Goal: Information Seeking & Learning: Learn about a topic

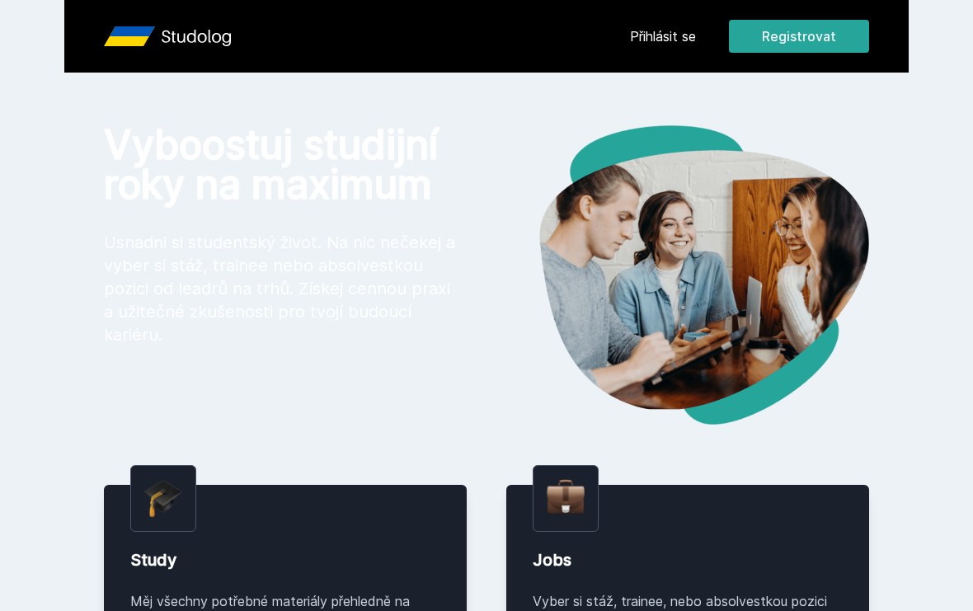
click at [672, 32] on link "Přihlásit se" at bounding box center [663, 36] width 66 height 20
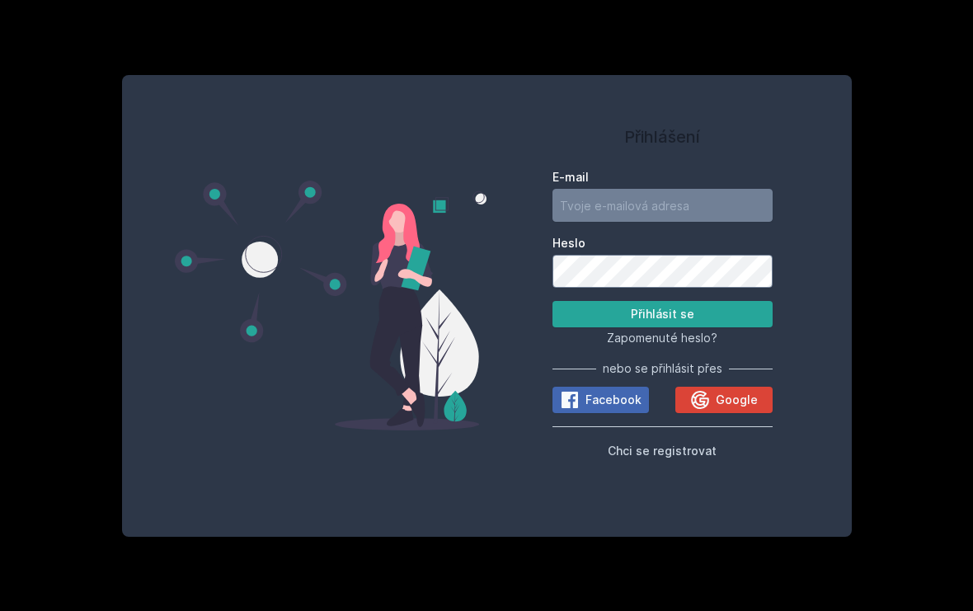
click at [735, 408] on span "Google" at bounding box center [737, 400] width 42 height 16
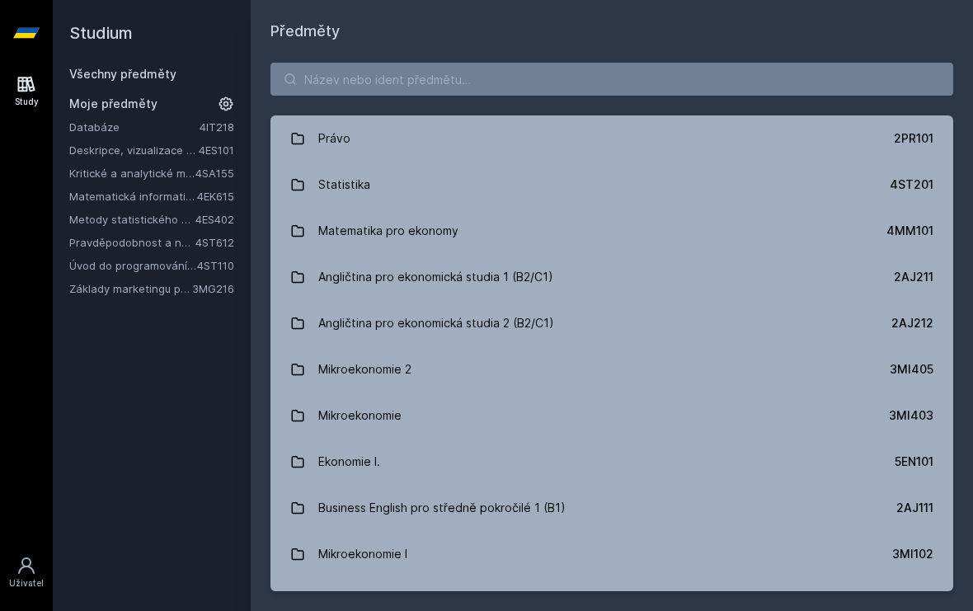
scroll to position [12, 0]
click at [648, 92] on div "Právo 2PR101 Statistika 4ST201 Matematika pro ekonomy 4MM101 Angličtina pro eko…" at bounding box center [612, 327] width 723 height 568
click at [591, 263] on link "Angličtina pro ekonomická studia 1 (B2/C1) 2AJ211" at bounding box center [612, 277] width 683 height 46
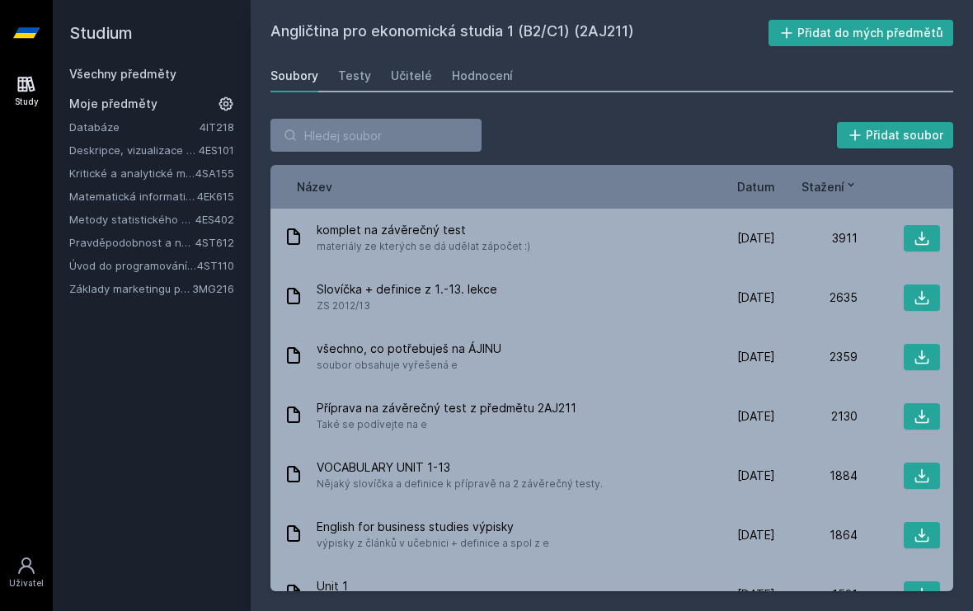
click at [400, 68] on div "Učitelé" at bounding box center [411, 76] width 41 height 16
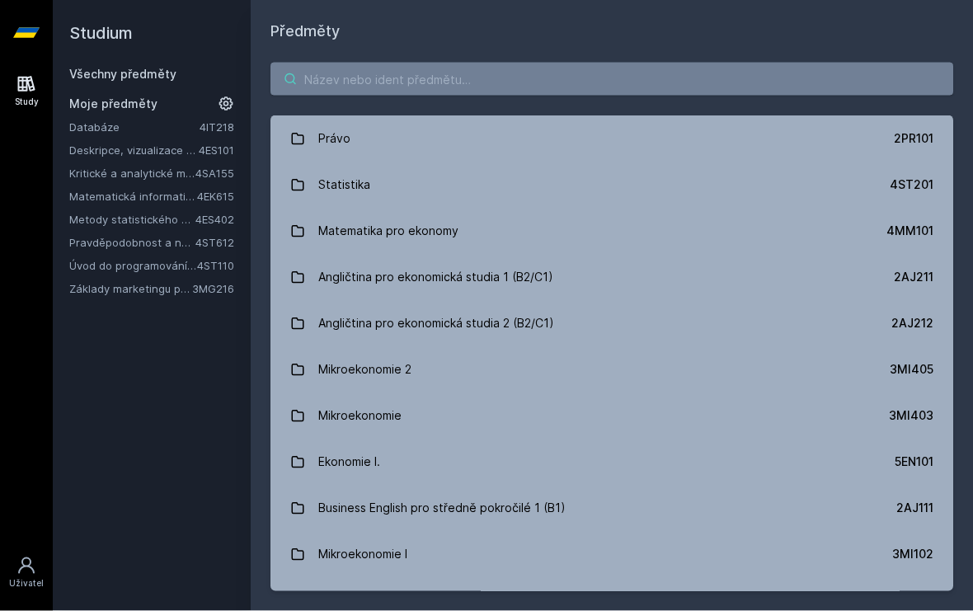
click at [819, 63] on input "search" at bounding box center [612, 79] width 683 height 33
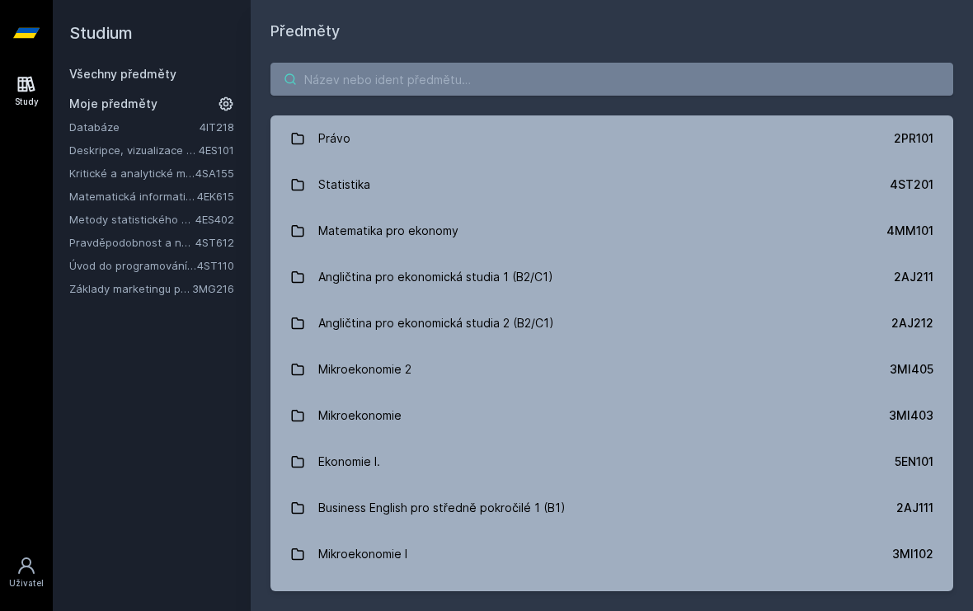
scroll to position [112, 0]
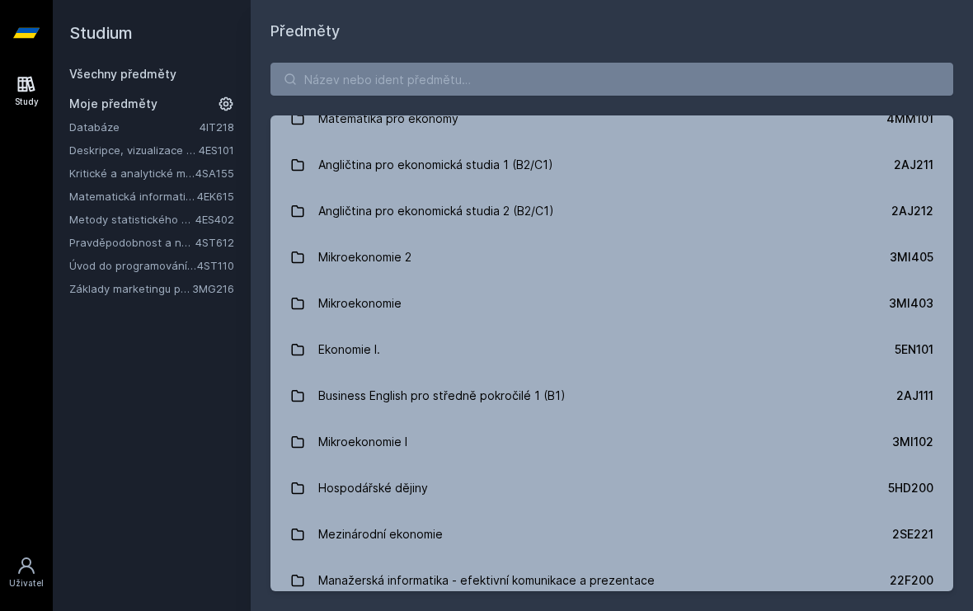
click at [802, 199] on link "Angličtina pro ekonomická studia 2 (B2/C1) 2AJ212" at bounding box center [612, 211] width 683 height 46
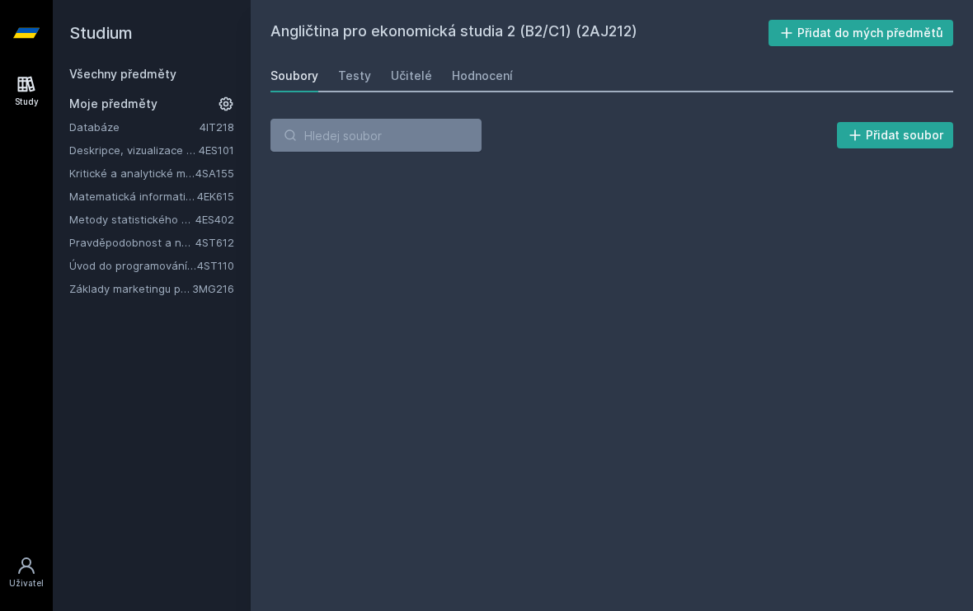
click at [426, 59] on link "Učitelé" at bounding box center [411, 75] width 41 height 33
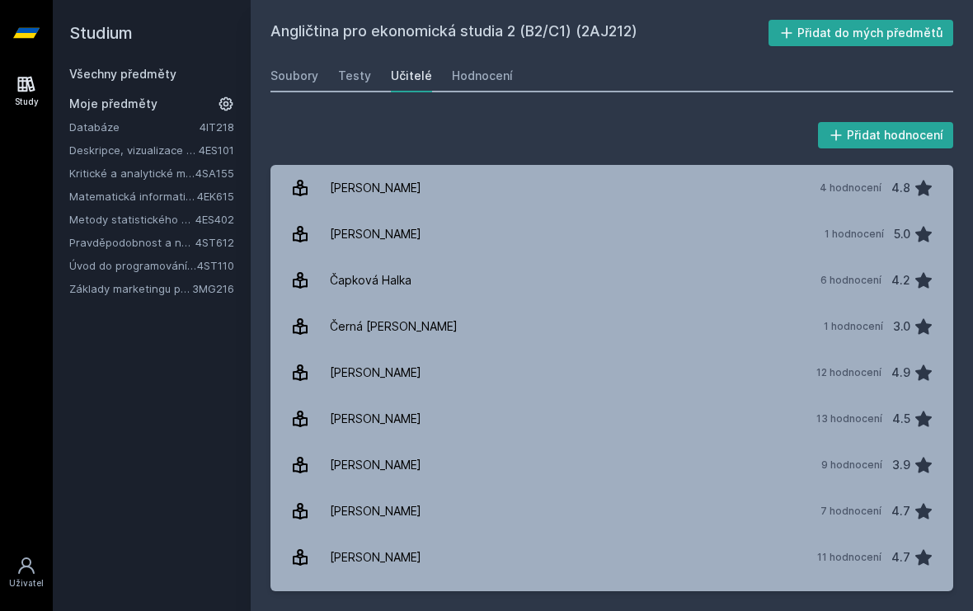
scroll to position [-2, 0]
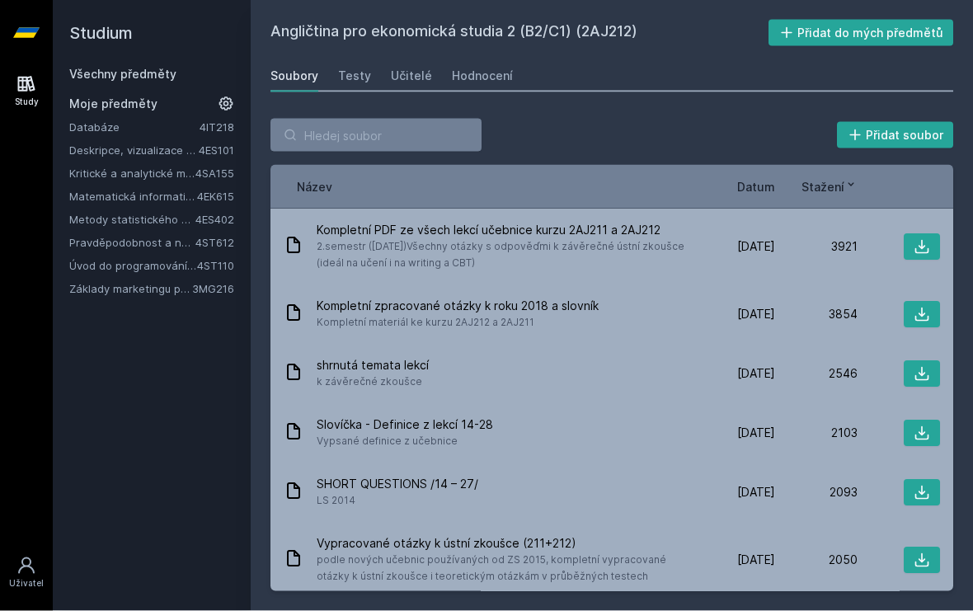
scroll to position [12, 0]
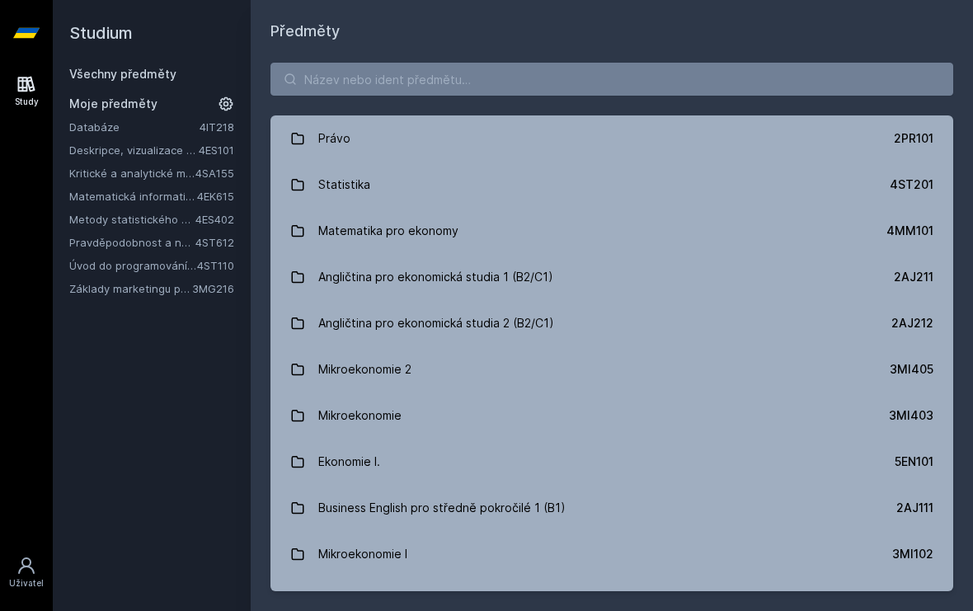
click at [577, 261] on link "Angličtina pro ekonomická studia 1 (B2/C1) 2AJ211" at bounding box center [612, 277] width 683 height 46
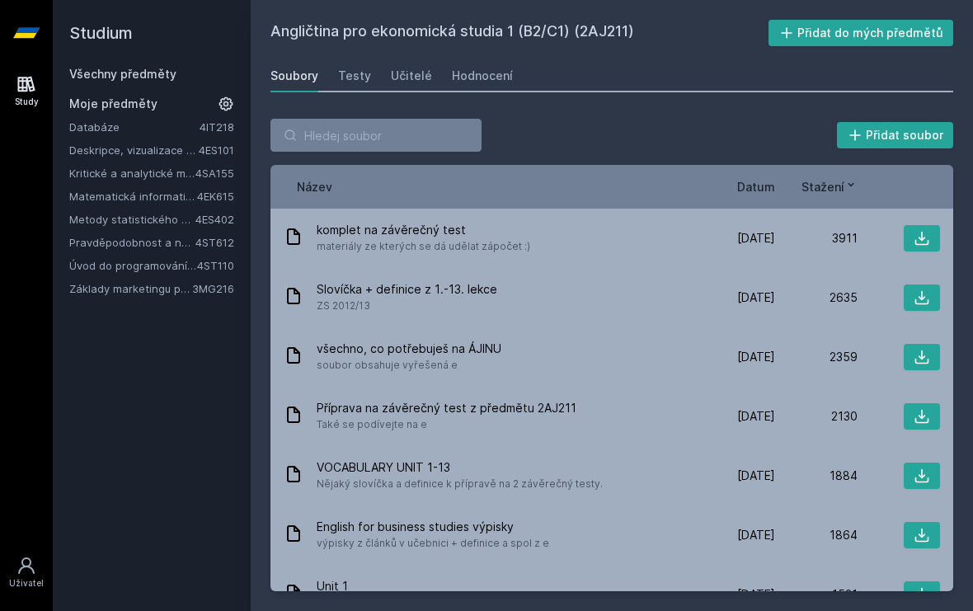
click at [403, 68] on div "Učitelé" at bounding box center [411, 76] width 41 height 16
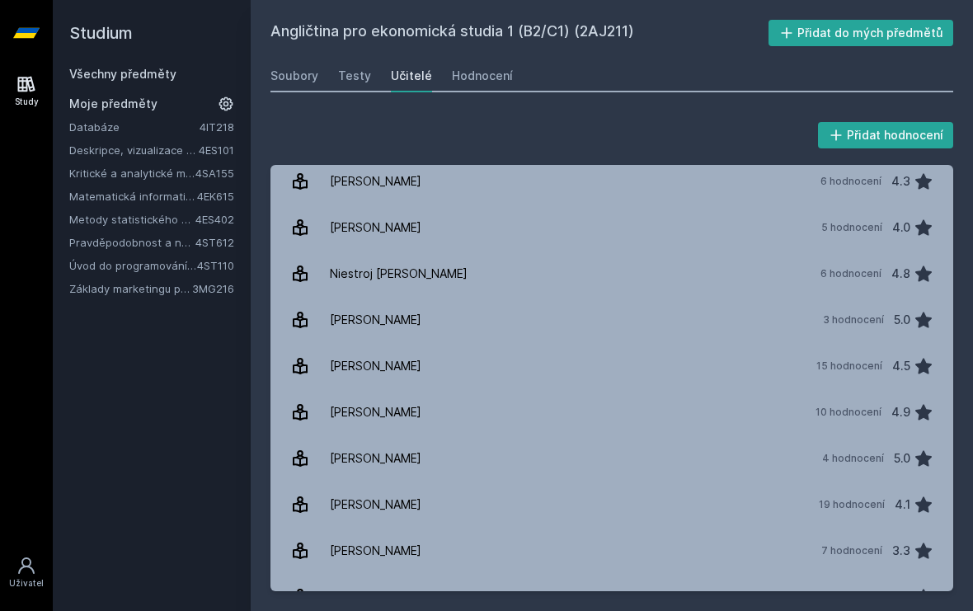
scroll to position [375, 0]
click at [571, 404] on link "[PERSON_NAME] 10 hodnocení 4.9" at bounding box center [612, 413] width 683 height 46
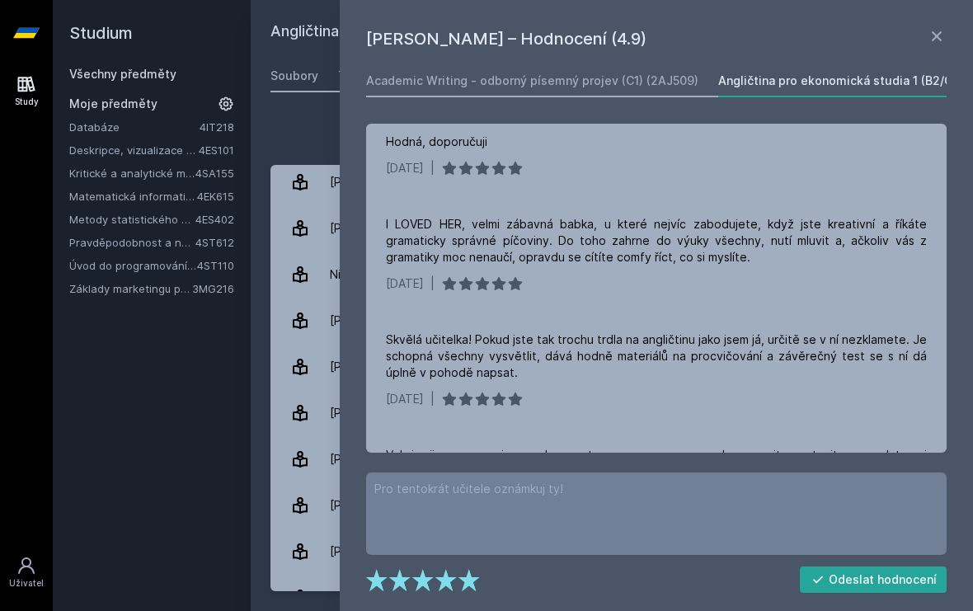
scroll to position [12, 0]
click at [930, 35] on icon at bounding box center [937, 36] width 20 height 20
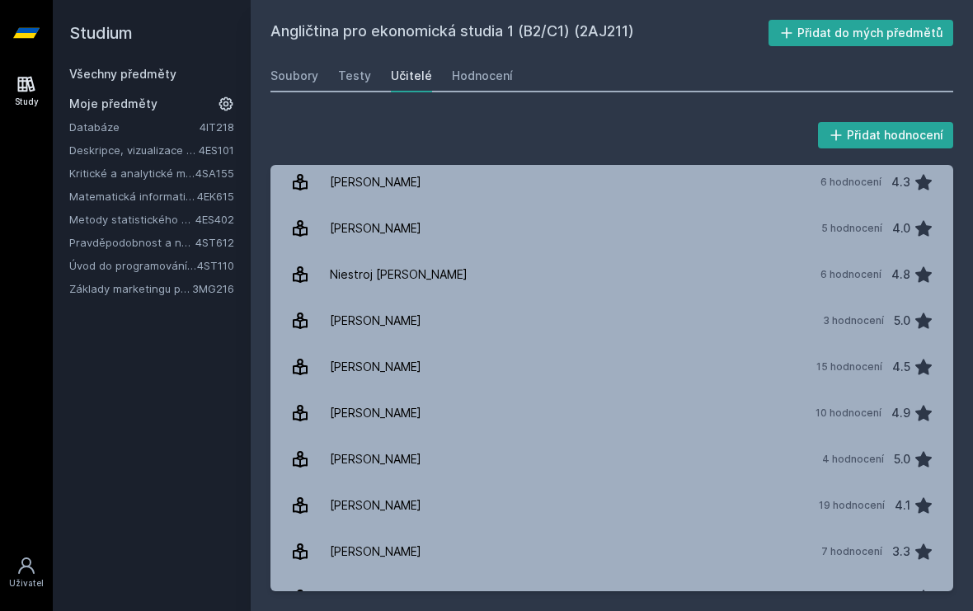
click at [299, 78] on div "Soubory" at bounding box center [295, 76] width 48 height 16
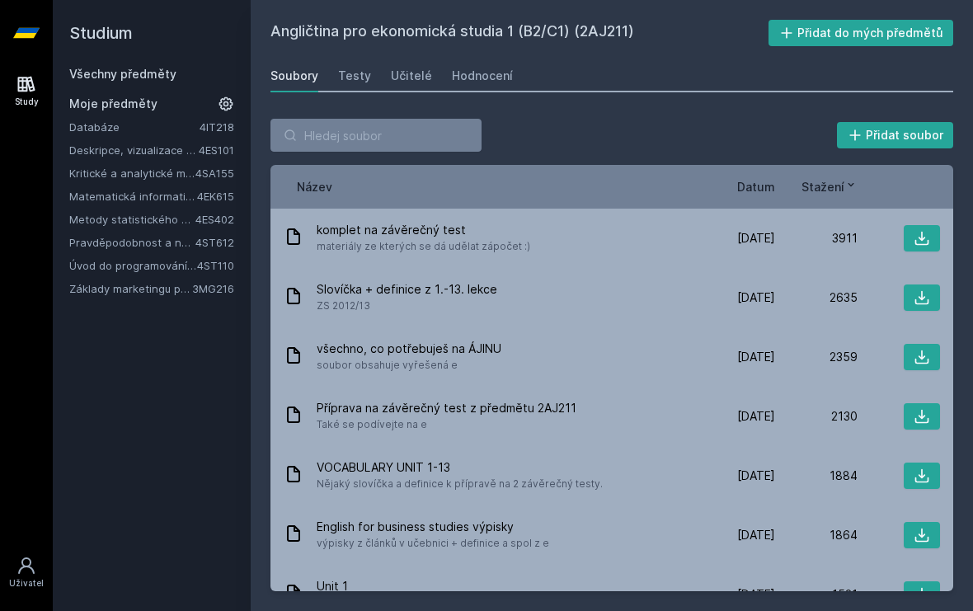
click at [17, 92] on icon at bounding box center [26, 84] width 20 height 20
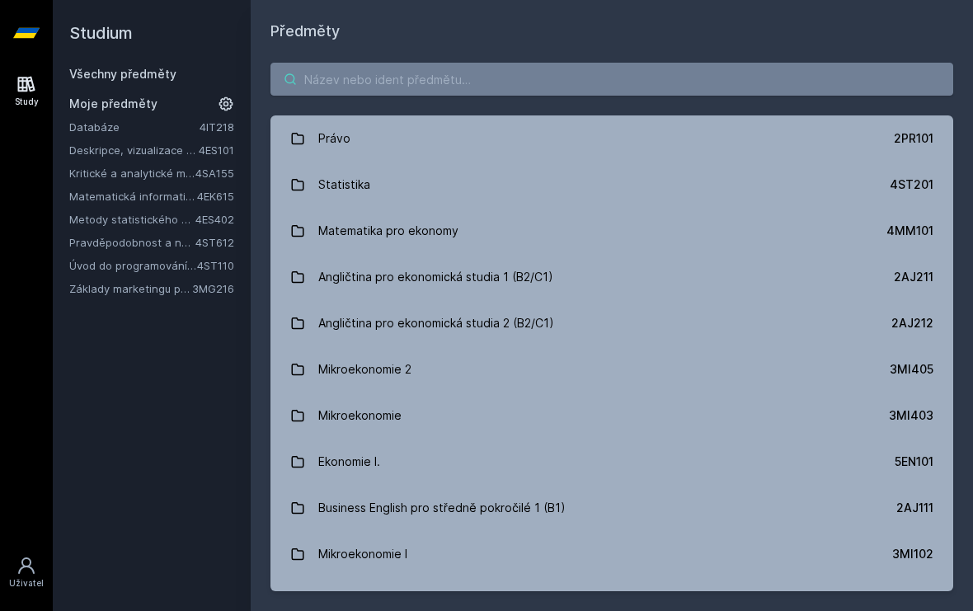
click at [408, 82] on input "search" at bounding box center [612, 79] width 683 height 33
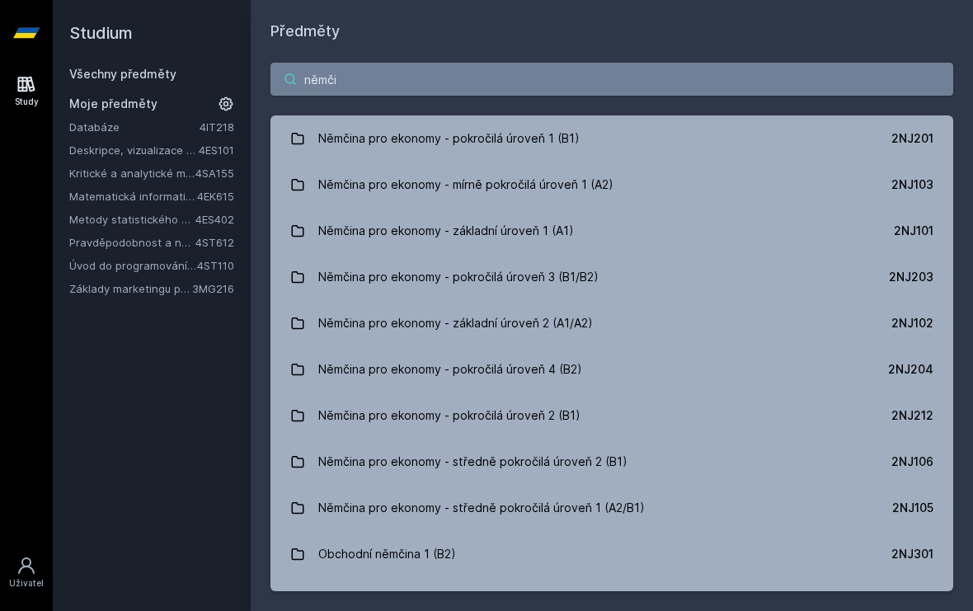
type input "němčin"
click at [634, 195] on link "Němčina pro ekonomy - mírně pokročilá úroveň 1 (A2) 2NJ103" at bounding box center [612, 185] width 683 height 46
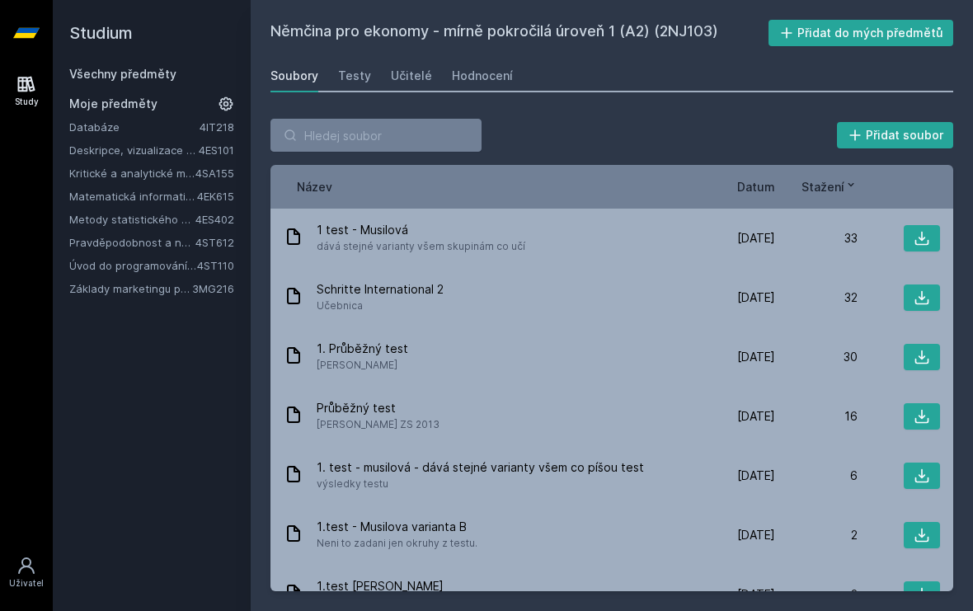
click at [408, 64] on link "Učitelé" at bounding box center [411, 75] width 41 height 33
click at [439, 132] on input "search" at bounding box center [376, 135] width 211 height 33
click at [31, 105] on div "Study" at bounding box center [27, 102] width 24 height 12
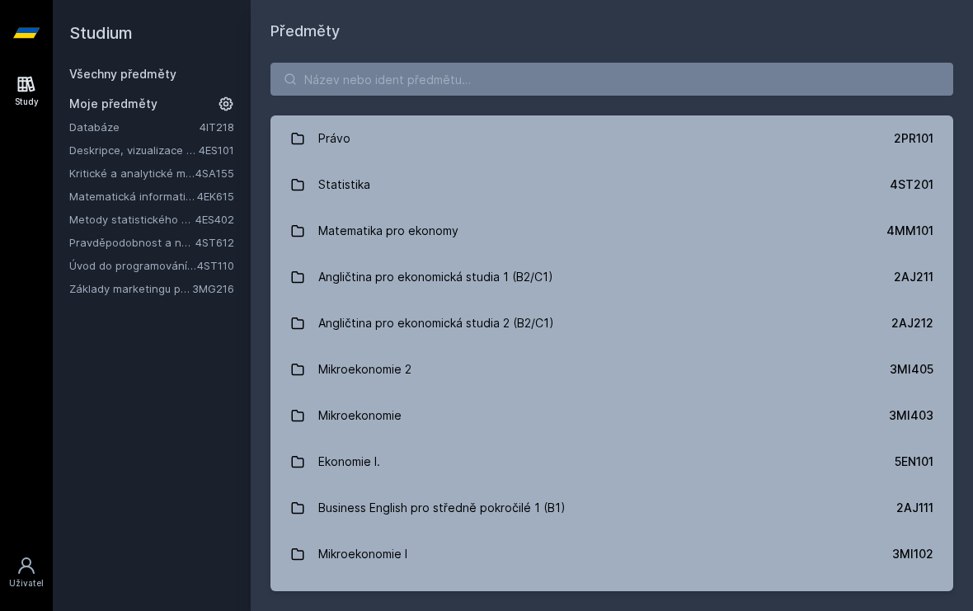
click at [25, 86] on icon at bounding box center [26, 84] width 20 height 20
click at [597, 69] on input "search" at bounding box center [612, 79] width 683 height 33
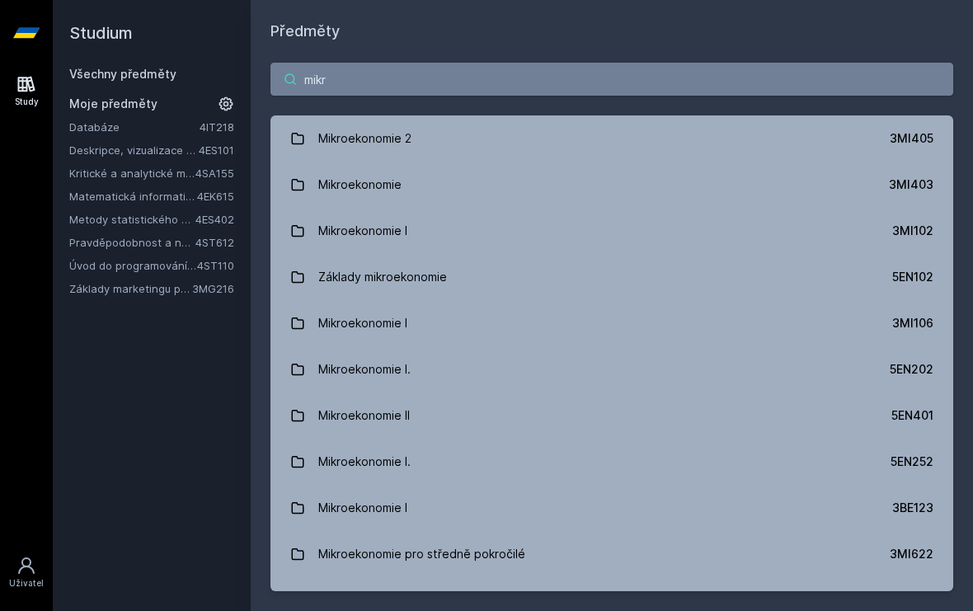
type input "mikro"
click at [503, 236] on link "Mikroekonomie I 3MI102" at bounding box center [612, 231] width 683 height 46
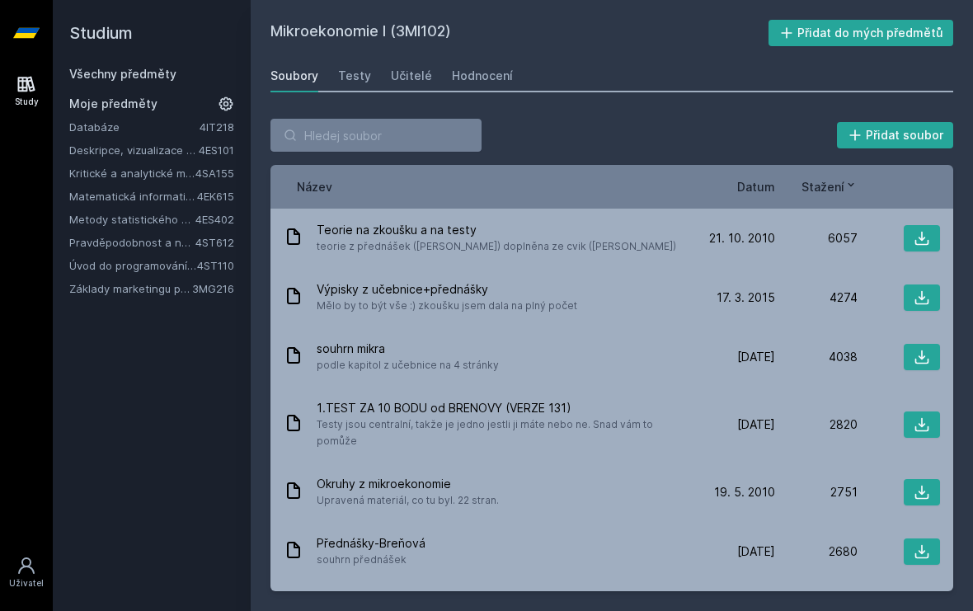
click at [408, 84] on link "Učitelé" at bounding box center [411, 75] width 41 height 33
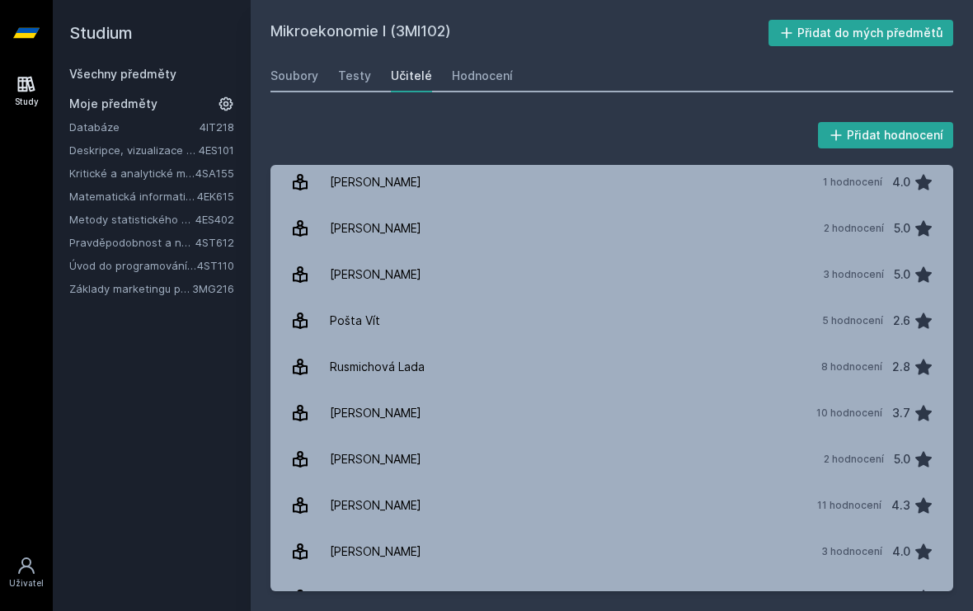
scroll to position [1, 0]
